Goal: Task Accomplishment & Management: Manage account settings

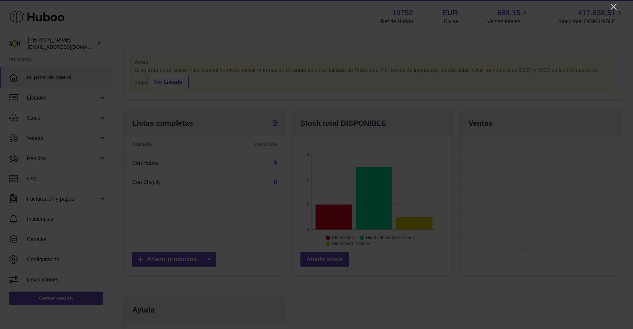
scroll to position [374573, 374530]
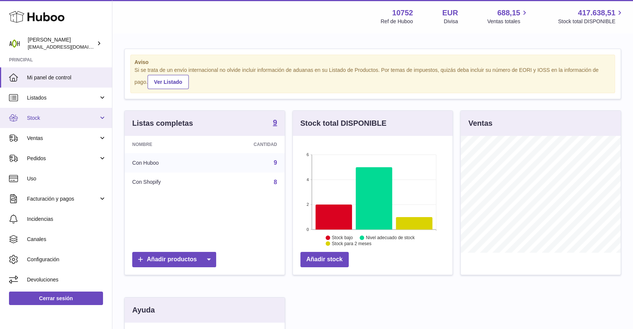
click at [31, 120] on span "Stock" at bounding box center [63, 118] width 72 height 7
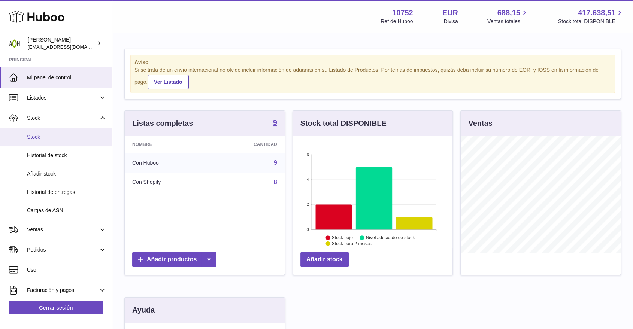
click at [38, 132] on link "Stock" at bounding box center [56, 137] width 112 height 18
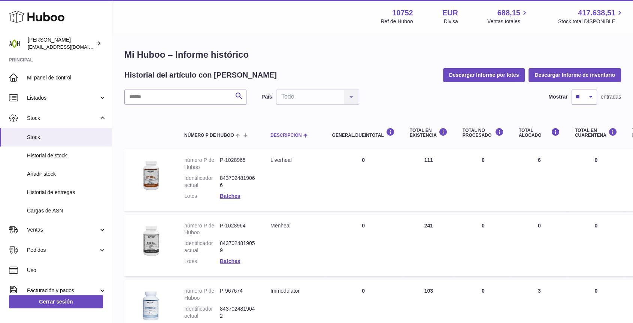
click at [279, 134] on span "Descripción" at bounding box center [286, 135] width 31 height 5
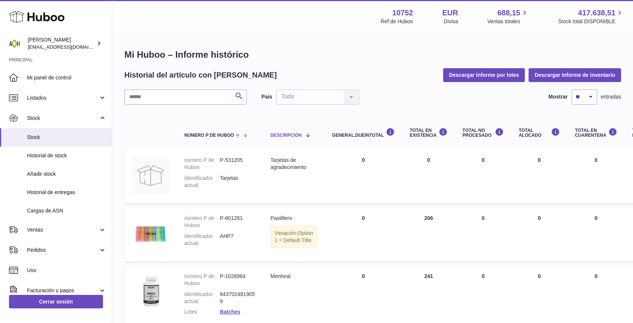
click at [279, 134] on span "Descripción" at bounding box center [286, 135] width 31 height 5
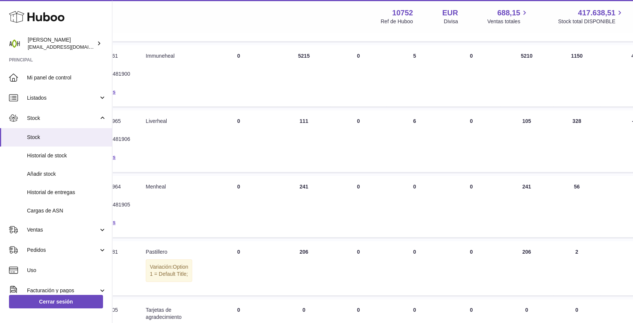
scroll to position [375, 125]
